Goal: Use online tool/utility: Utilize a website feature to perform a specific function

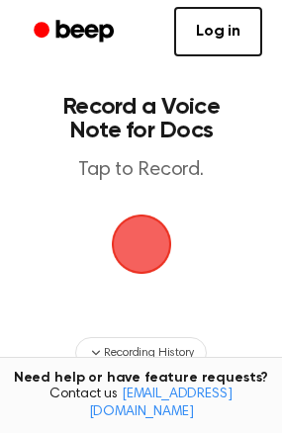
click at [155, 244] on span "button" at bounding box center [141, 245] width 64 height 64
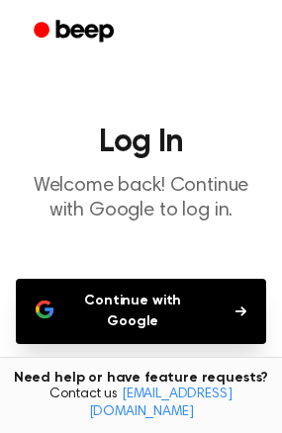
click at [147, 293] on button "Continue with Google" at bounding box center [141, 311] width 250 height 65
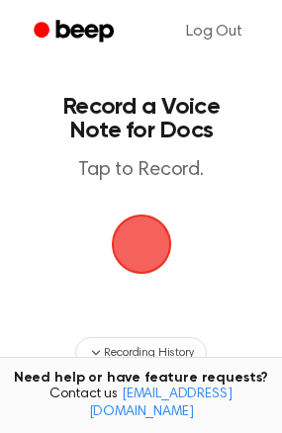
click at [119, 252] on span "button" at bounding box center [141, 244] width 55 height 55
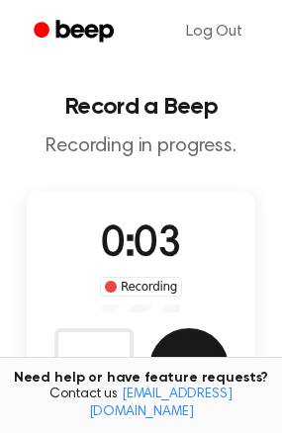
click at [201, 345] on button "Save" at bounding box center [188, 367] width 79 height 79
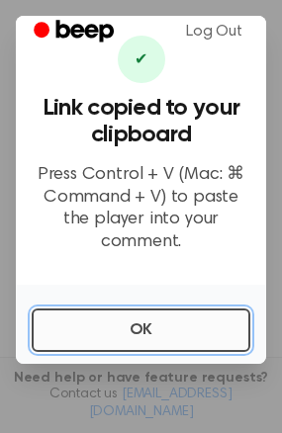
click at [57, 314] on button "OK" at bounding box center [141, 331] width 219 height 44
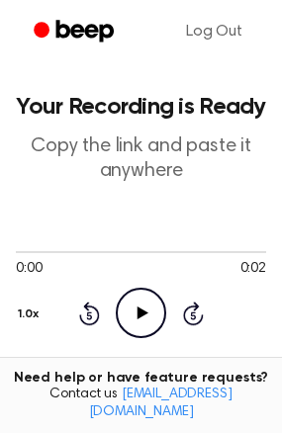
click at [135, 310] on icon "Play Audio" at bounding box center [141, 313] width 50 height 50
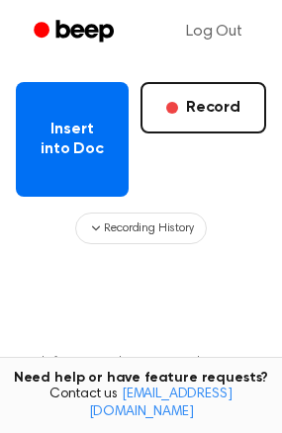
scroll to position [297, 0]
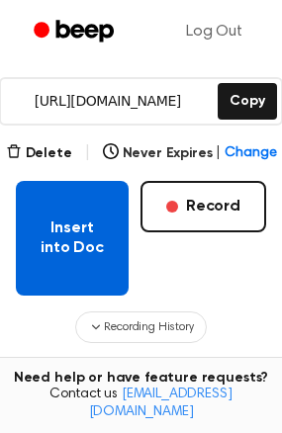
click at [84, 260] on button "Insert into Doc" at bounding box center [72, 238] width 113 height 115
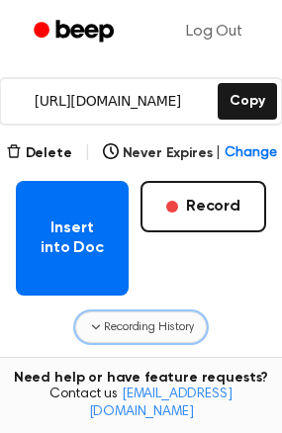
click at [127, 325] on span "Recording History" at bounding box center [148, 328] width 89 height 18
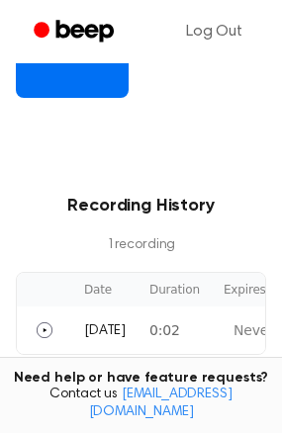
scroll to position [594, 0]
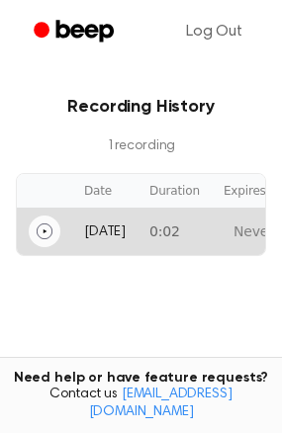
click at [56, 229] on button "Play" at bounding box center [45, 232] width 32 height 32
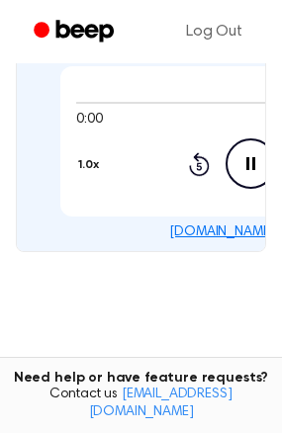
scroll to position [791, 0]
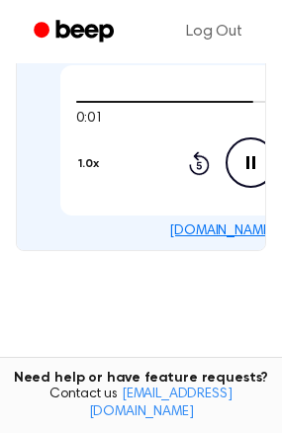
drag, startPoint x: 105, startPoint y: 248, endPoint x: 123, endPoint y: 249, distance: 17.8
click at [123, 249] on div "Date Duration Expires Actions [DATE] 0:02 Never Expires 0:01 0:02 1.0x Rewind 5…" at bounding box center [141, 113] width 250 height 276
click at [246, 160] on icon at bounding box center [251, 162] width 11 height 13
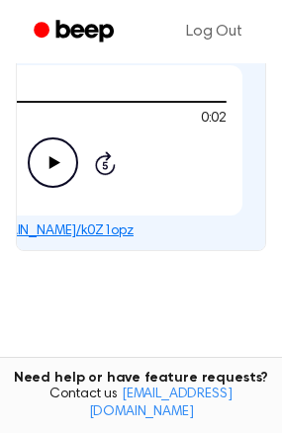
scroll to position [693, 0]
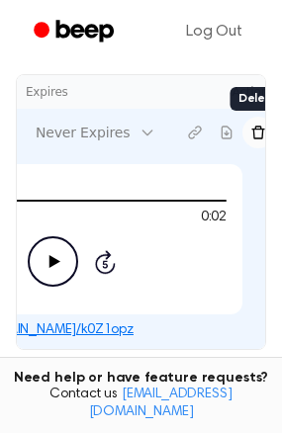
click at [245, 120] on button "Delete recording" at bounding box center [258, 133] width 32 height 32
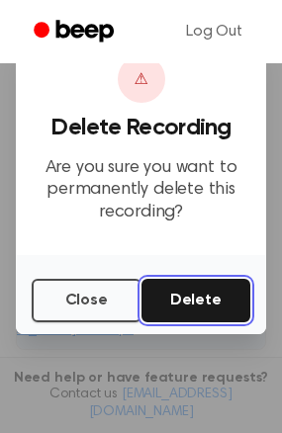
click at [188, 298] on button "Delete" at bounding box center [196, 301] width 110 height 44
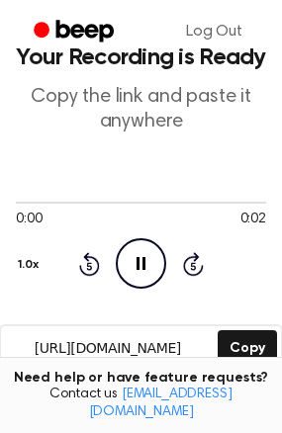
scroll to position [0, 0]
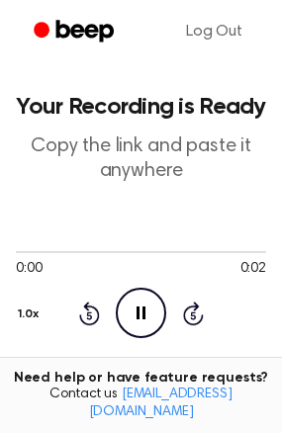
click at [146, 318] on icon "Pause Audio" at bounding box center [141, 313] width 50 height 50
click at [146, 318] on icon "Play Audio" at bounding box center [141, 313] width 50 height 50
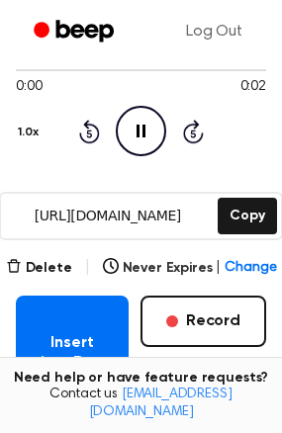
scroll to position [297, 0]
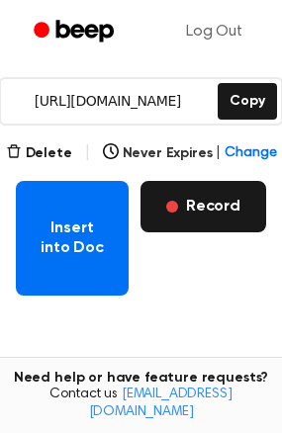
click at [189, 216] on button "Record" at bounding box center [203, 206] width 126 height 51
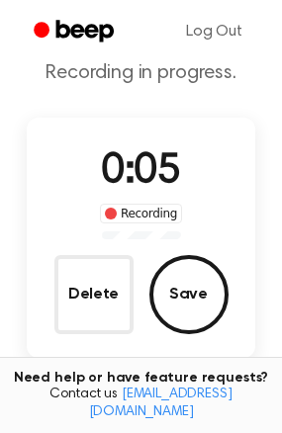
scroll to position [198, 0]
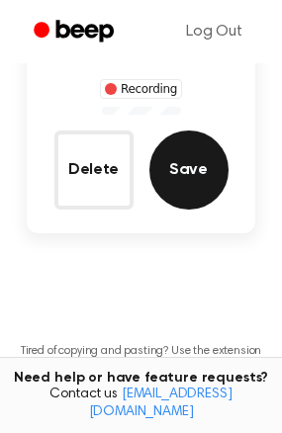
click at [179, 192] on button "Save" at bounding box center [188, 170] width 79 height 79
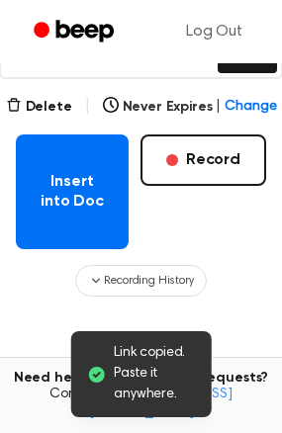
scroll to position [42, 0]
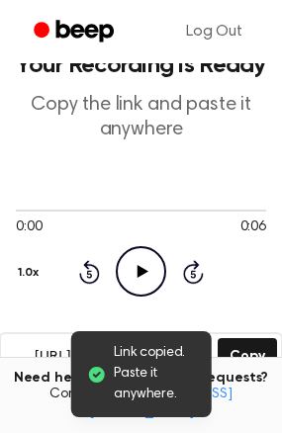
click at [148, 268] on icon "Play Audio" at bounding box center [141, 271] width 50 height 50
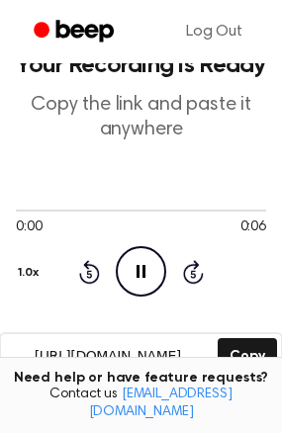
click at [143, 273] on icon at bounding box center [141, 271] width 9 height 13
click at [143, 273] on icon at bounding box center [143, 271] width 11 height 13
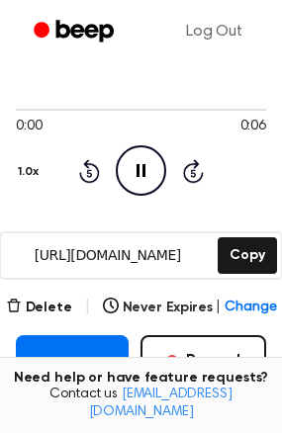
scroll to position [140, 0]
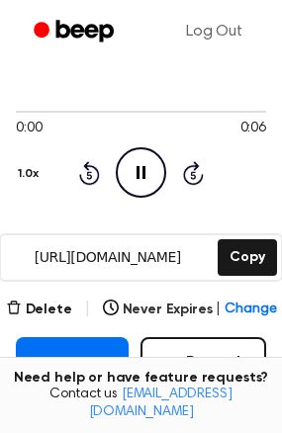
click at [199, 180] on icon at bounding box center [193, 173] width 21 height 24
click at [94, 171] on icon "Rewind 5 seconds" at bounding box center [89, 173] width 22 height 26
click at [152, 184] on icon "Pause Audio" at bounding box center [141, 172] width 50 height 50
click at [152, 184] on icon "Play Audio" at bounding box center [141, 172] width 50 height 50
click at [63, 313] on button "Delete" at bounding box center [39, 310] width 66 height 21
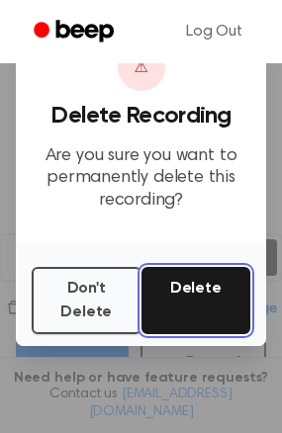
click at [184, 308] on button "Delete" at bounding box center [196, 300] width 110 height 67
click at [175, 293] on button "Delete" at bounding box center [196, 300] width 110 height 67
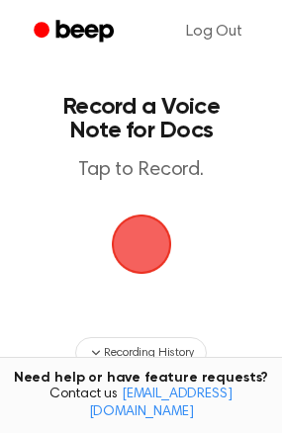
click at [159, 256] on span "button" at bounding box center [141, 244] width 55 height 55
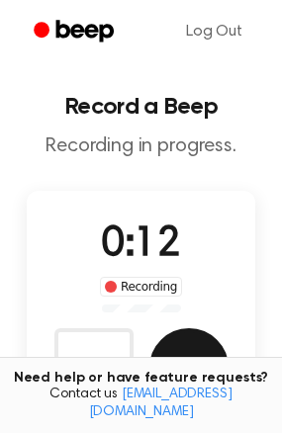
click at [185, 349] on button "Save" at bounding box center [188, 367] width 79 height 79
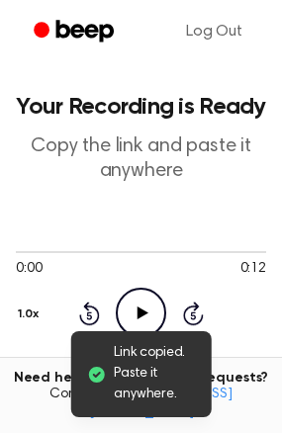
click at [150, 295] on icon "Play Audio" at bounding box center [141, 313] width 50 height 50
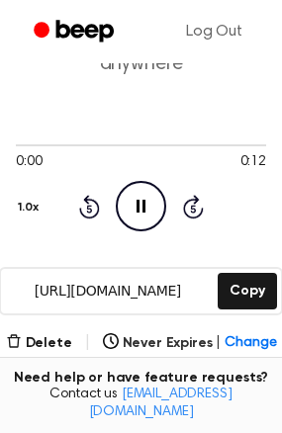
scroll to position [297, 0]
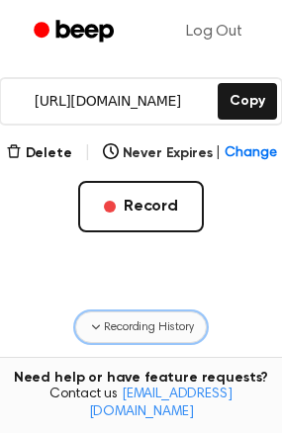
click at [149, 316] on button "Recording History" at bounding box center [140, 328] width 131 height 32
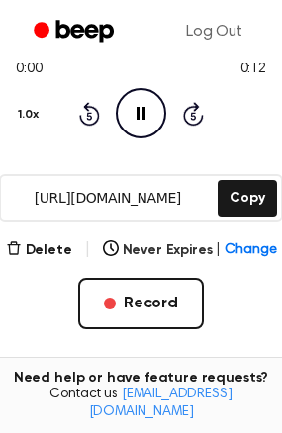
scroll to position [198, 0]
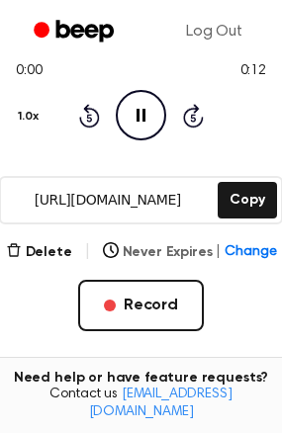
click at [144, 251] on button "Never Expires | Change" at bounding box center [190, 252] width 174 height 21
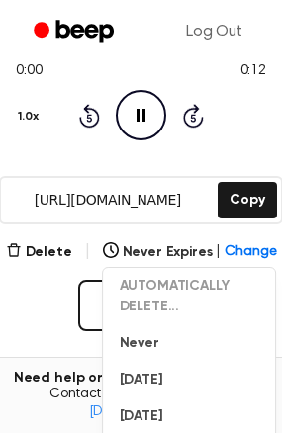
scroll to position [495, 0]
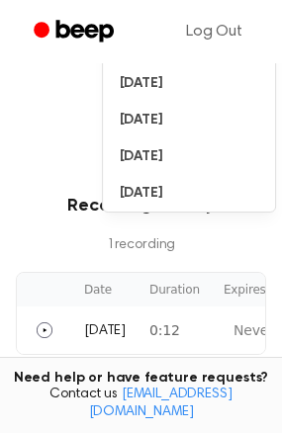
click at [44, 260] on div "Recording History 1 recording Date Duration Expires Actions Today 0:12 Never Ex…" at bounding box center [141, 274] width 250 height 162
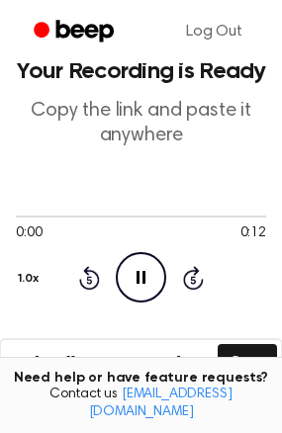
scroll to position [0, 0]
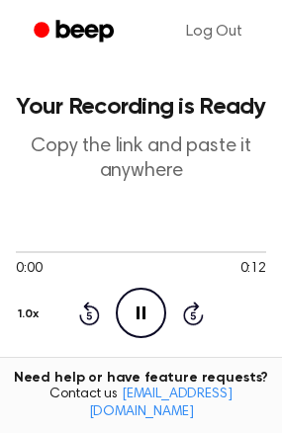
click at [146, 320] on icon "Pause Audio" at bounding box center [141, 313] width 50 height 50
click at [146, 320] on icon "Play Audio" at bounding box center [141, 313] width 50 height 50
click at [146, 320] on icon "Pause Audio" at bounding box center [141, 313] width 50 height 50
click at [146, 320] on icon "Play Audio" at bounding box center [141, 313] width 50 height 50
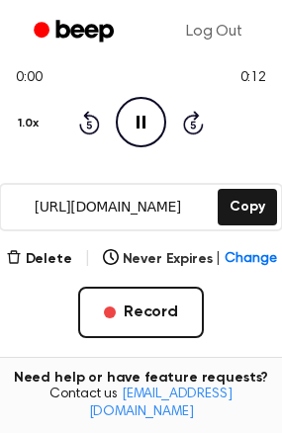
scroll to position [198, 0]
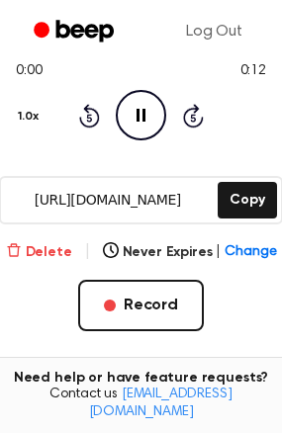
click at [70, 257] on button "Delete" at bounding box center [39, 252] width 66 height 21
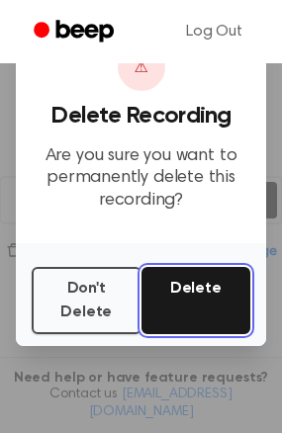
click at [177, 296] on button "Delete" at bounding box center [196, 300] width 110 height 67
click at [177, 291] on button "Delete" at bounding box center [196, 300] width 110 height 67
